Goal: Go to known website: Access a specific website the user already knows

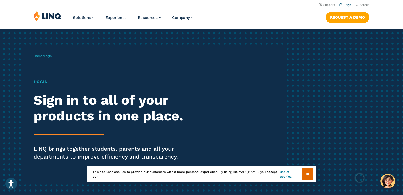
click at [349, 5] on link "Login" at bounding box center [345, 4] width 12 height 3
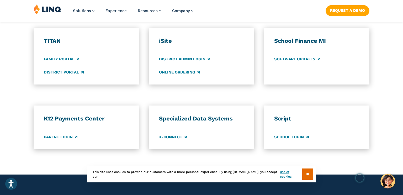
scroll to position [394, 0]
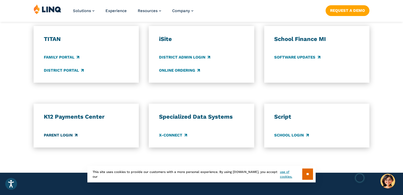
click at [73, 135] on link "Parent Login" at bounding box center [61, 135] width 34 height 6
